Goal: Ask a question: Seek information or help from site administrators or community

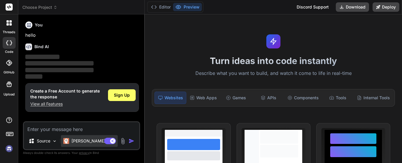
click at [71, 138] on div "[PERSON_NAME] 4 S.." at bounding box center [89, 141] width 52 height 6
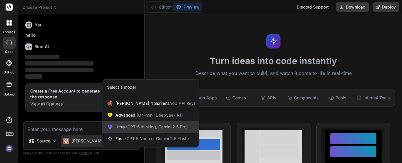
click at [118, 129] on span "Ultra (GPT-5 thinking, Gemini 2.5 Pro)" at bounding box center [151, 127] width 72 height 6
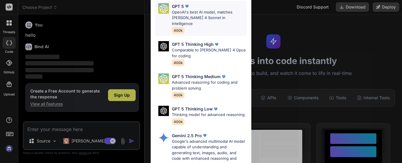
click at [216, 16] on p "OpenAI's best AI model, matches [PERSON_NAME] 4 Sonnet in Intelligence" at bounding box center [209, 17] width 75 height 17
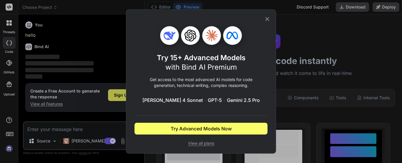
click at [265, 19] on icon at bounding box center [267, 19] width 6 height 6
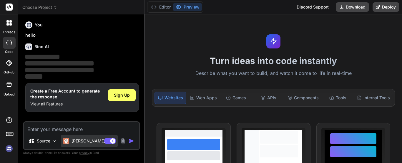
click at [87, 142] on p "[PERSON_NAME] 4 S.." at bounding box center [94, 141] width 44 height 6
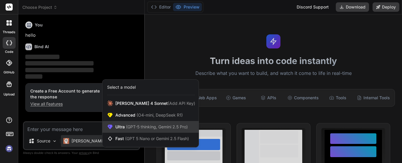
click at [148, 131] on div "Ultra (GPT-5 thinking, Gemini 2.5 Pro)" at bounding box center [151, 127] width 96 height 12
type textarea "x"
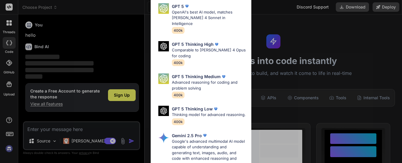
click at [62, 125] on div "Ultra Models GPT 5 OpenAI's best AI model, matches [PERSON_NAME] 4 Sonnet in In…" at bounding box center [201, 81] width 402 height 163
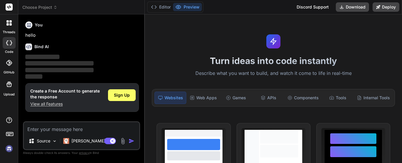
click at [44, 128] on textarea at bounding box center [81, 128] width 115 height 11
type textarea "w"
type textarea "x"
type textarea "wh"
type textarea "x"
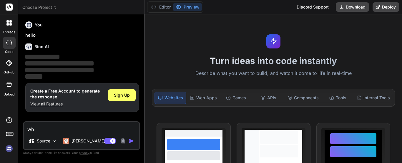
type textarea "wha"
type textarea "x"
type textarea "what"
type textarea "x"
type textarea "whats"
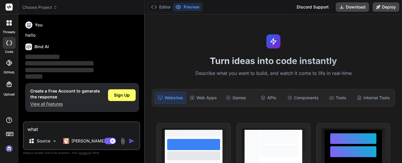
type textarea "x"
type textarea "whats"
type textarea "x"
type textarea "whats w"
type textarea "x"
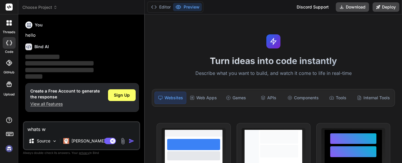
type textarea "whats wo"
type textarea "x"
type textarea "whats won"
type textarea "x"
type textarea "whats [PERSON_NAME]"
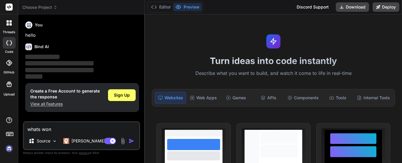
type textarea "x"
type textarea "whats [PERSON_NAME]"
type textarea "x"
type textarea "whats [PERSON_NAME]"
type textarea "x"
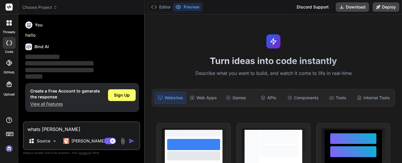
type textarea "whats [PERSON_NAME]"
type textarea "x"
type textarea "whats [PERSON_NAME]"
type textarea "x"
type textarea "whats [PERSON_NAME] with"
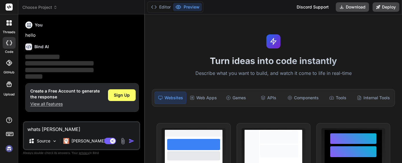
type textarea "x"
type textarea "whats [PERSON_NAME] with"
type textarea "x"
type textarea "whats [PERSON_NAME] with m"
type textarea "x"
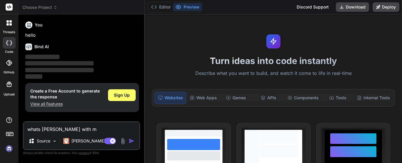
type textarea "whats [PERSON_NAME] with my"
type textarea "x"
type textarea "whats [PERSON_NAME] with my"
type textarea "x"
type textarea "whats [PERSON_NAME] with my c"
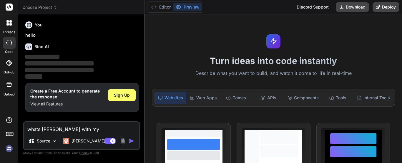
type textarea "x"
type textarea "whats [PERSON_NAME] with my co"
type textarea "x"
type textarea "whats [PERSON_NAME] with my cod"
type textarea "x"
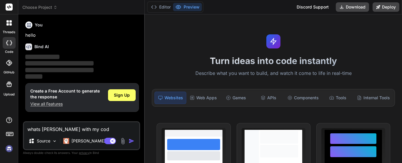
type textarea "whats [PERSON_NAME] with my code"
type textarea "x"
type textarea "whats [PERSON_NAME] with my code"
click at [122, 140] on img at bounding box center [123, 141] width 7 height 7
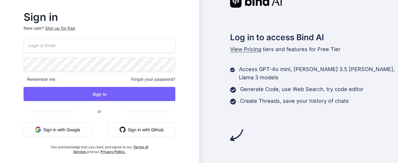
click at [91, 135] on button "Sign in with Google" at bounding box center [58, 130] width 68 height 14
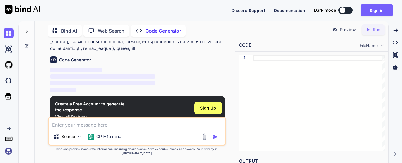
click at [67, 28] on p "Bind AI" at bounding box center [69, 30] width 16 height 7
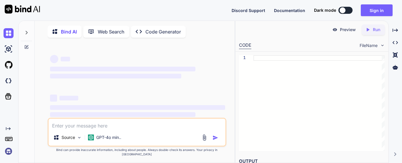
type textarea "x"
